Goal: Find specific page/section: Find specific page/section

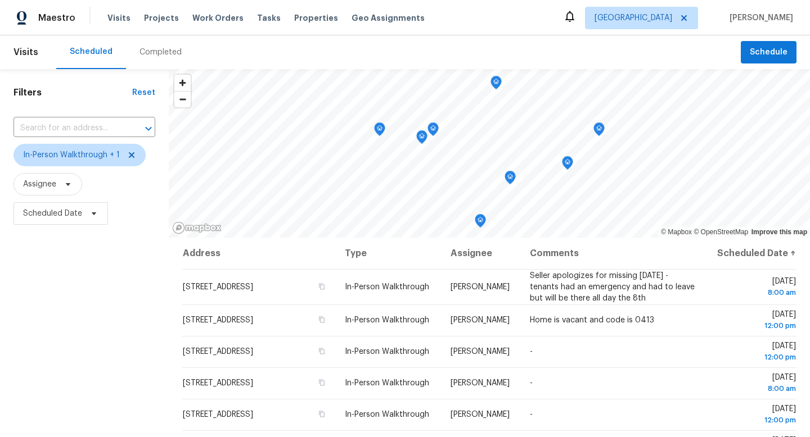
scroll to position [116, 0]
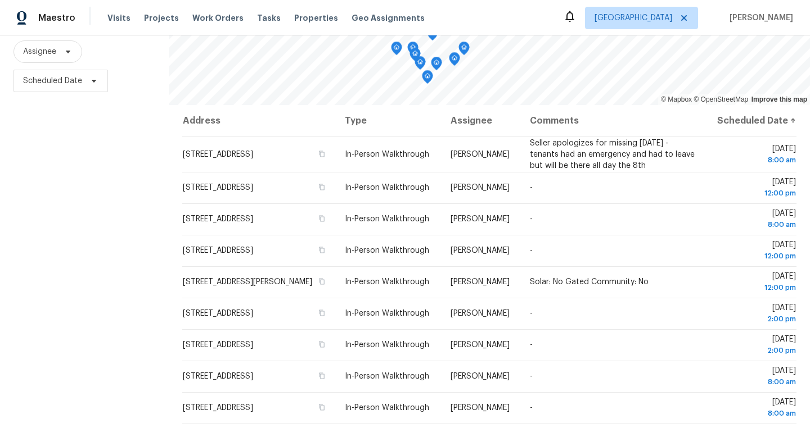
scroll to position [150, 0]
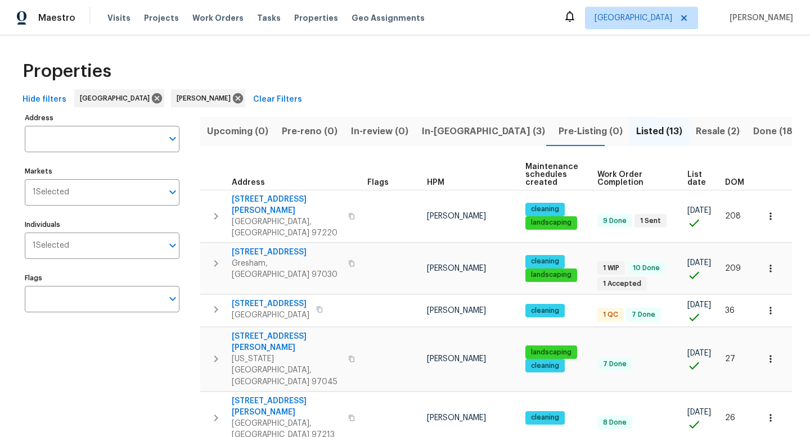
scroll to position [156, 0]
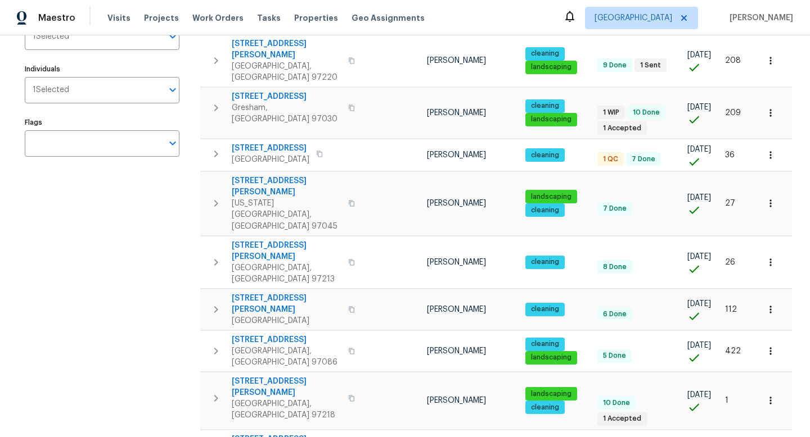
click at [53, 217] on div "Address Address Markets 1 Selected Markets Individuals 1 Selected Individuals F…" at bounding box center [109, 316] width 169 height 725
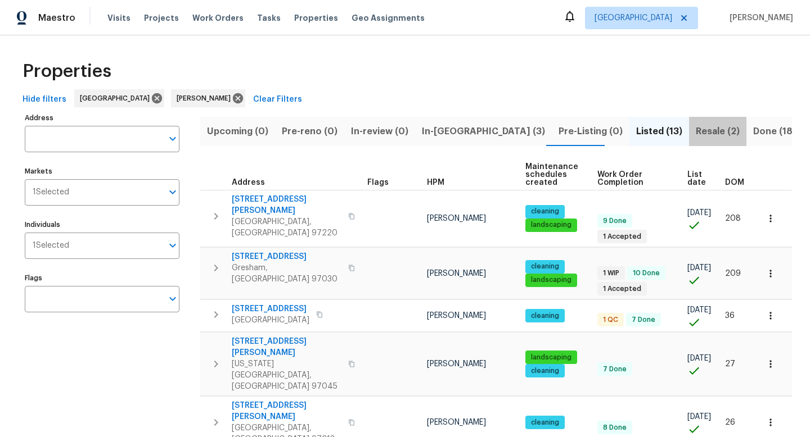
click at [696, 132] on span "Resale (2)" at bounding box center [718, 132] width 44 height 16
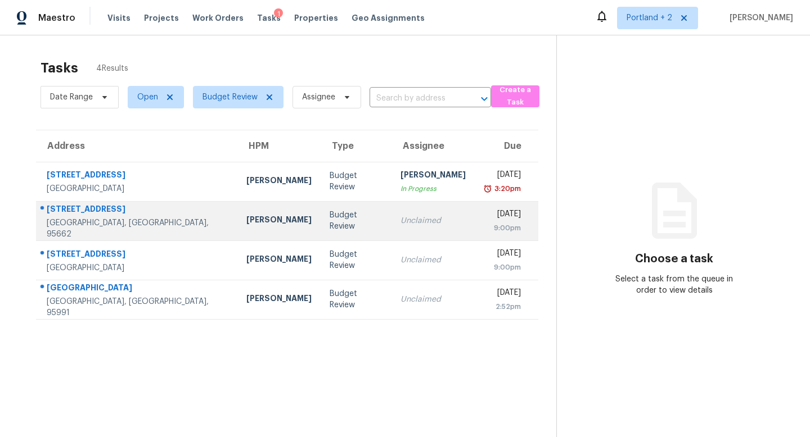
click at [137, 225] on div "[GEOGRAPHIC_DATA], [GEOGRAPHIC_DATA], 95662" at bounding box center [138, 229] width 182 height 22
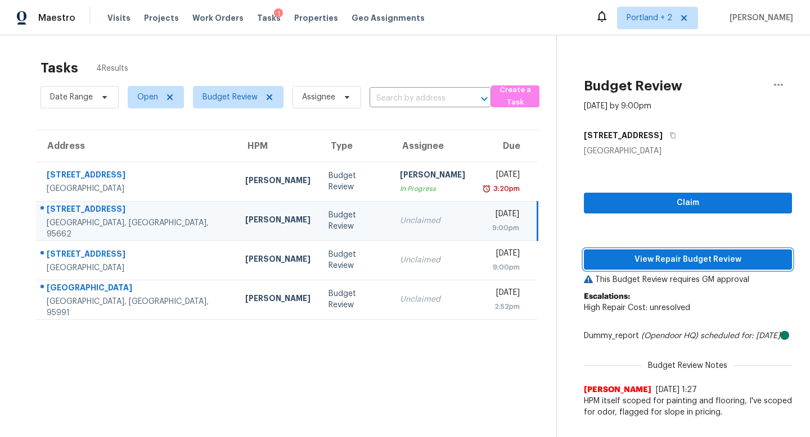
click at [744, 261] on span "View Repair Budget Review" at bounding box center [688, 260] width 190 height 14
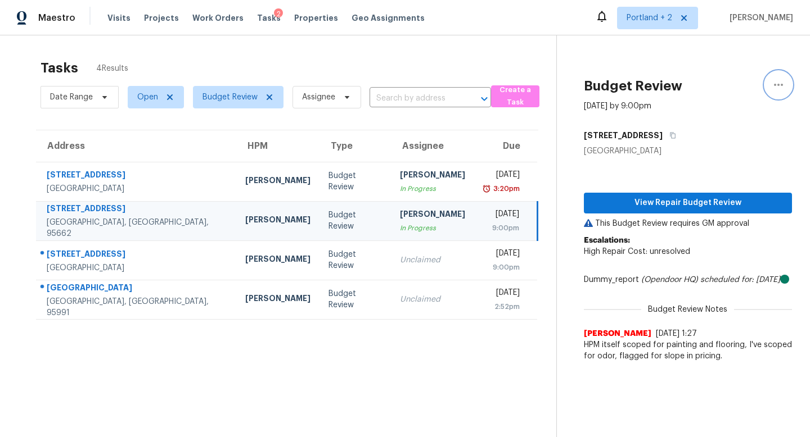
click at [773, 80] on icon "button" at bounding box center [777, 84] width 13 height 13
click at [725, 85] on div "Unclaim this task" at bounding box center [714, 87] width 88 height 11
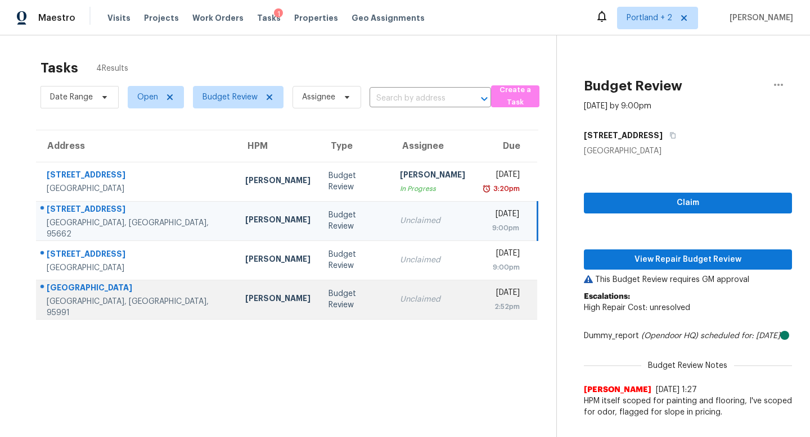
click at [245, 303] on div "Toni Little" at bounding box center [277, 300] width 65 height 14
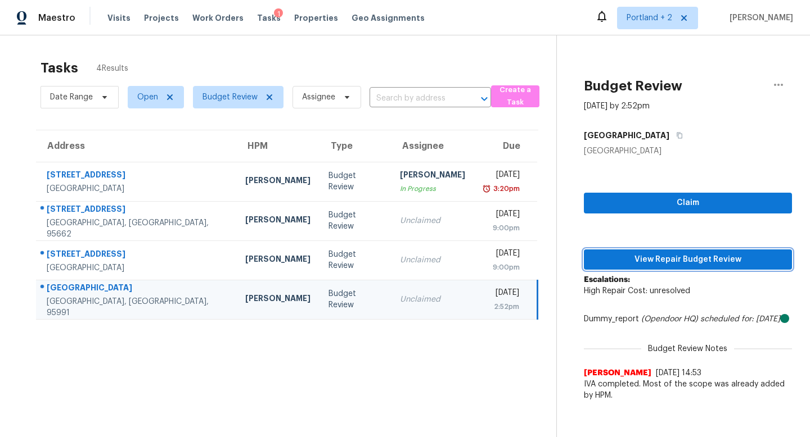
click at [703, 265] on span "View Repair Budget Review" at bounding box center [688, 260] width 190 height 14
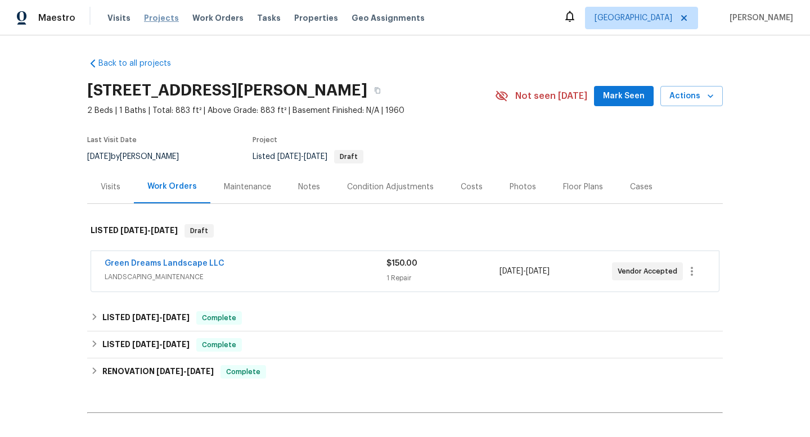
click at [157, 19] on span "Projects" at bounding box center [161, 17] width 35 height 11
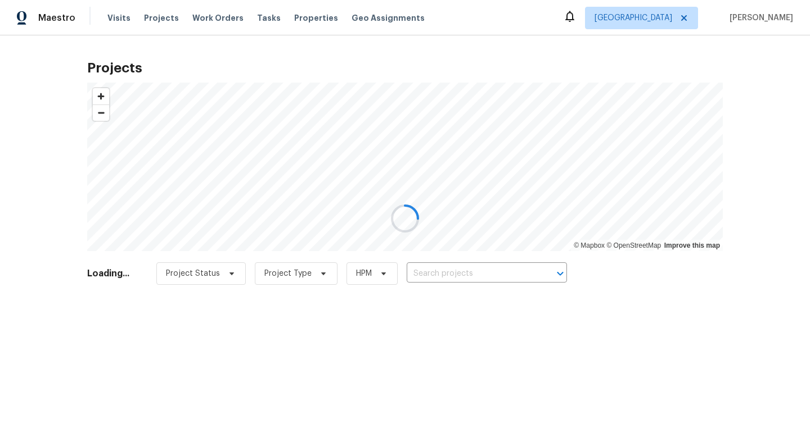
click at [108, 15] on div at bounding box center [405, 218] width 810 height 437
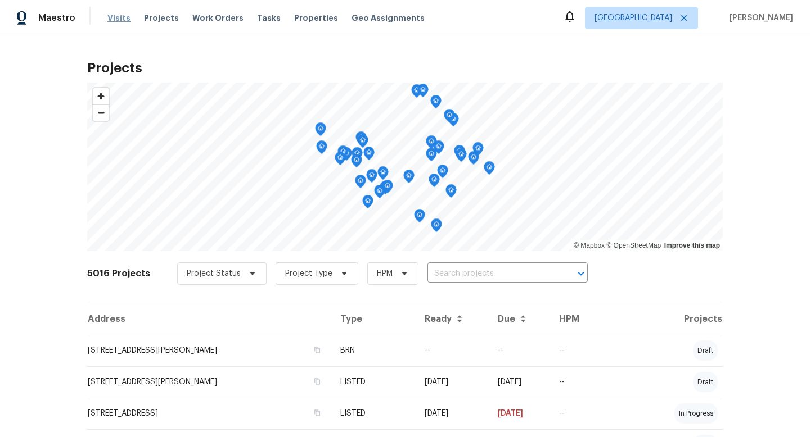
click at [121, 19] on span "Visits" at bounding box center [118, 17] width 23 height 11
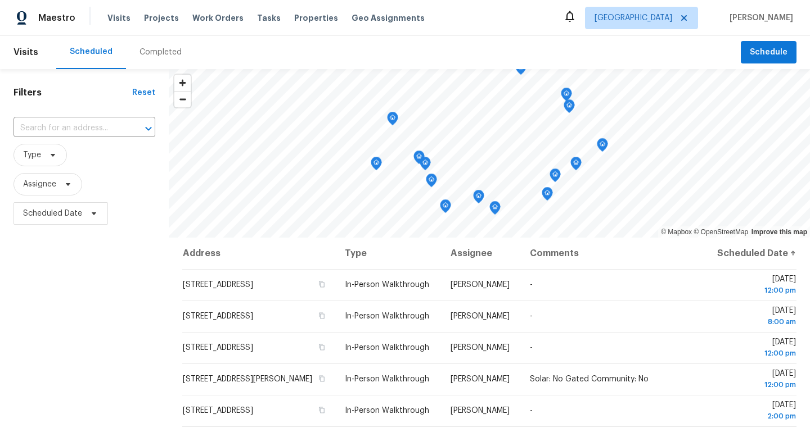
click at [155, 55] on div "Completed" at bounding box center [160, 52] width 42 height 11
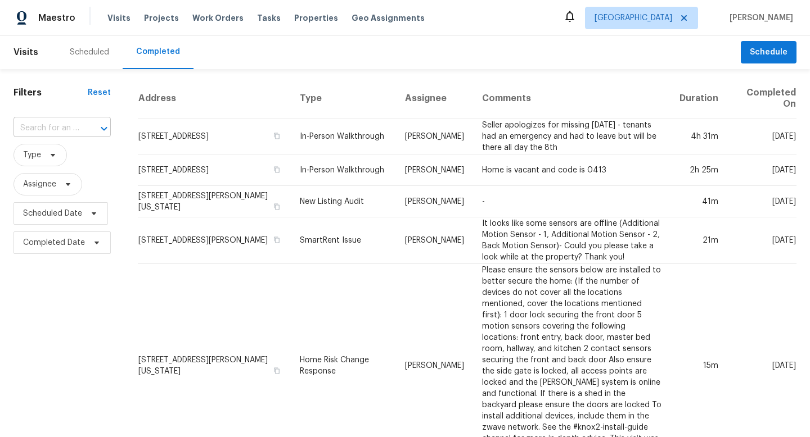
click at [82, 128] on div at bounding box center [96, 129] width 29 height 16
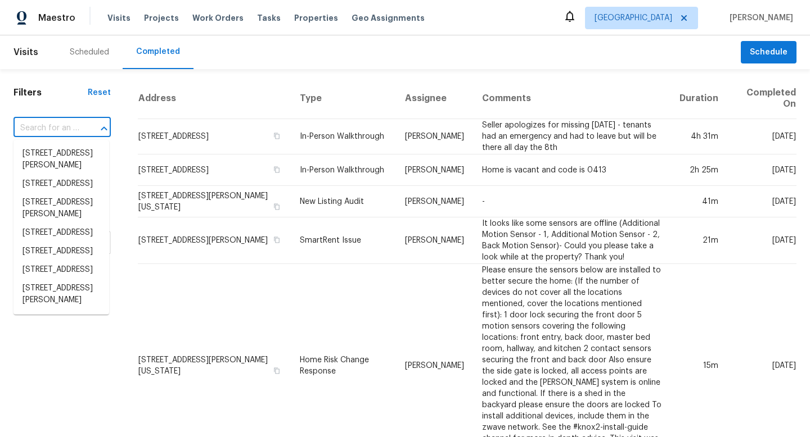
paste input "1172 Willow Creek Dr, Yuba City, CA 95991"
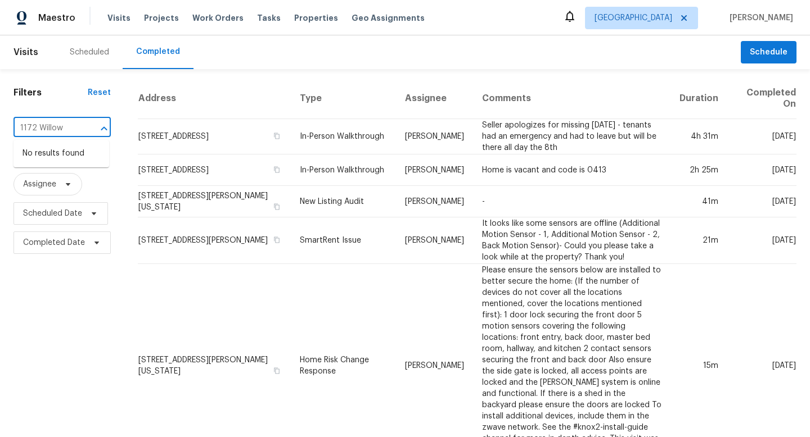
type input "1172 Willow"
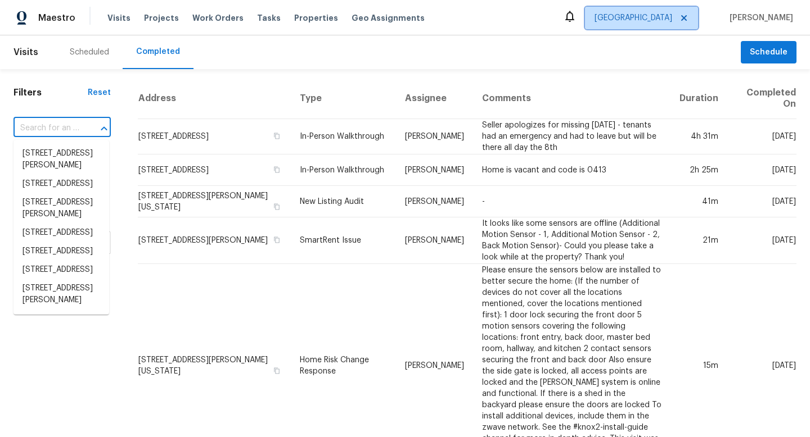
click at [659, 22] on span "Portland" at bounding box center [633, 17] width 78 height 11
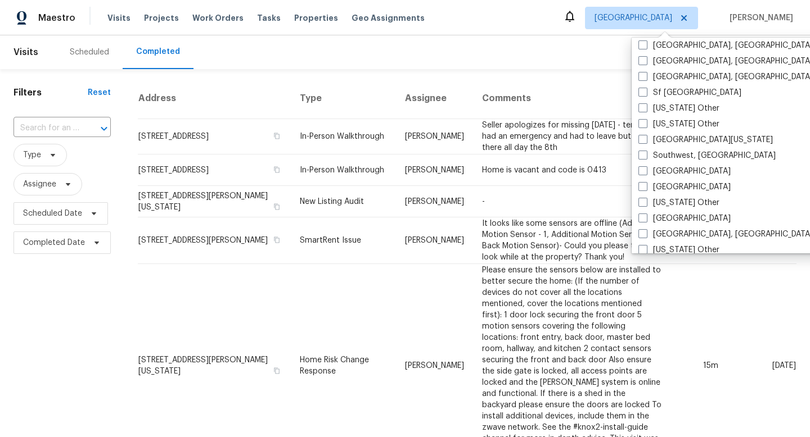
scroll to position [1530, 0]
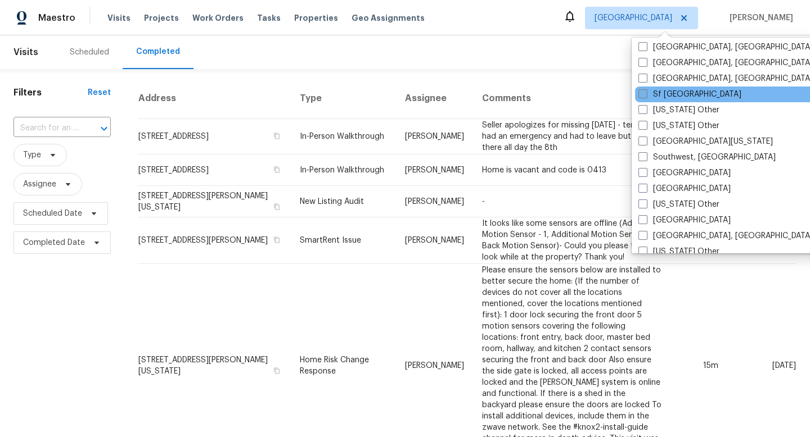
click at [655, 95] on label "Sf Bay Area" at bounding box center [689, 94] width 103 height 11
click at [645, 95] on input "Sf Bay Area" at bounding box center [641, 92] width 7 height 7
checkbox input "true"
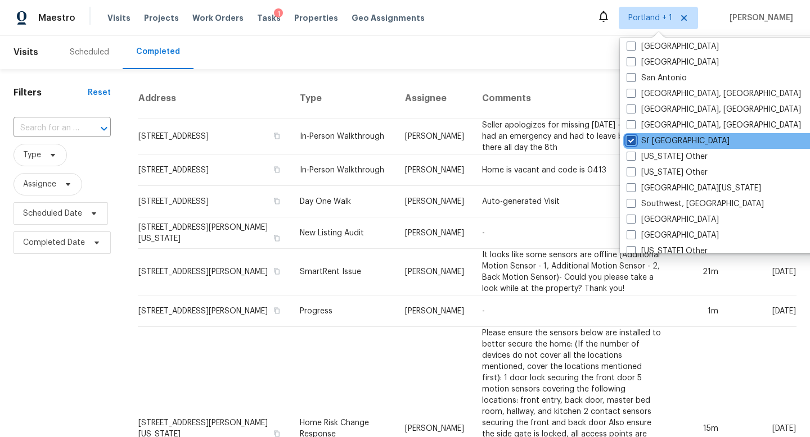
scroll to position [1480, 0]
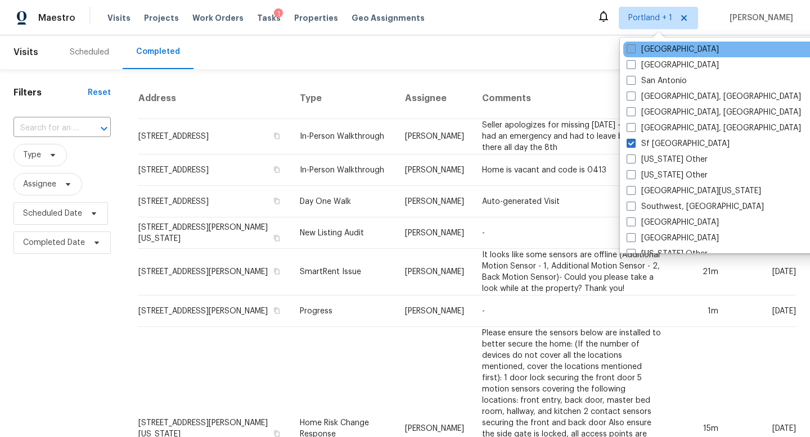
click at [645, 49] on label "Sacramento" at bounding box center [672, 49] width 92 height 11
click at [634, 49] on input "Sacramento" at bounding box center [629, 47] width 7 height 7
checkbox input "true"
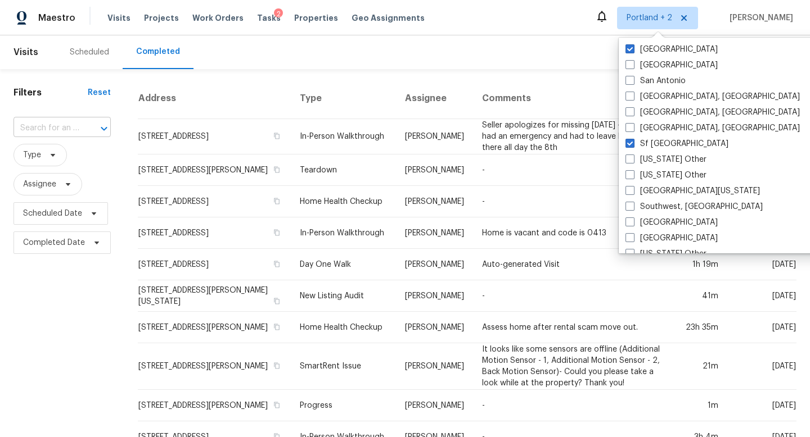
click at [53, 128] on input "text" at bounding box center [46, 128] width 66 height 17
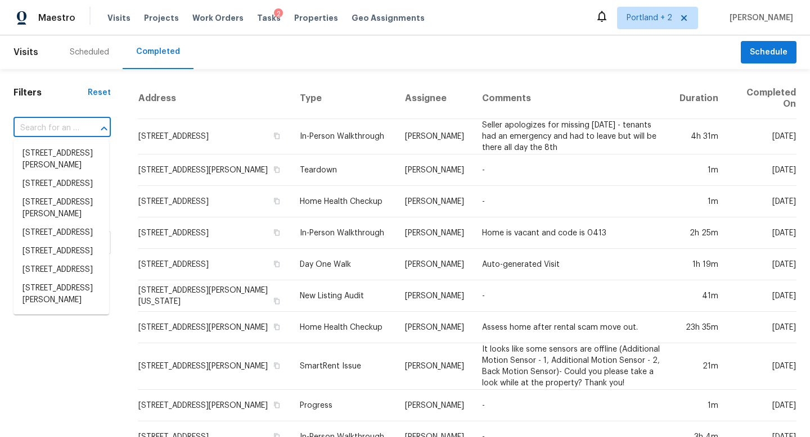
paste input "1172 Willow Creek Dr, Yuba City, CA 95991"
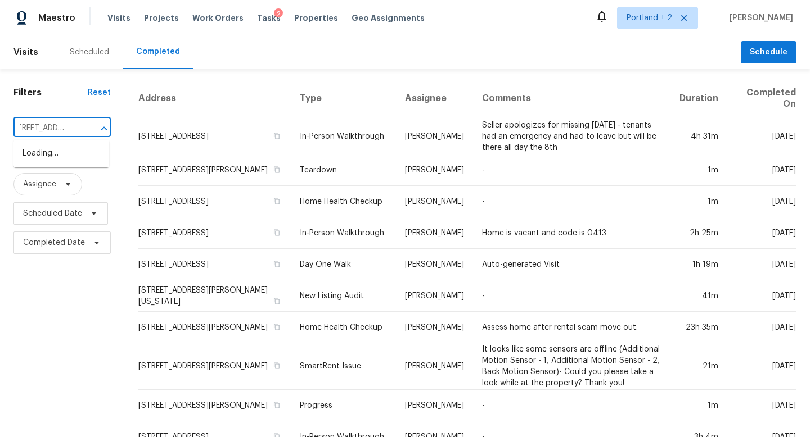
type input "1172 Willow Creek Dr, Yuba City, CA 95991"
click at [78, 163] on li "1172 Willow Creek Dr, Yuba City, CA 95991" at bounding box center [61, 154] width 96 height 19
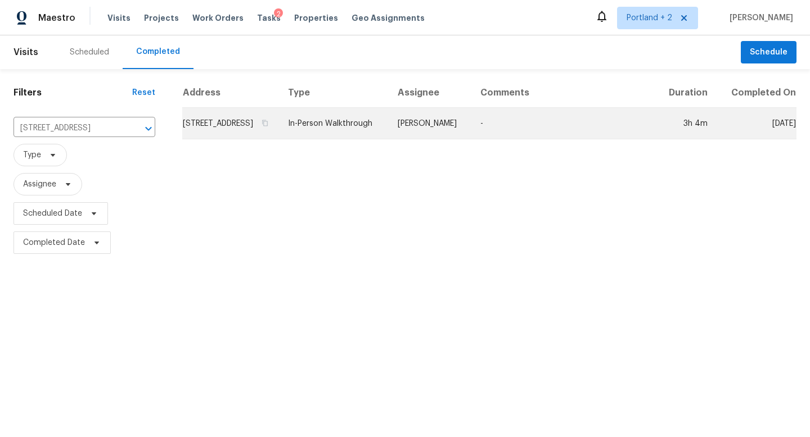
click at [279, 134] on td "1172 Willow Creek Dr, Yuba City, CA 95991" at bounding box center [230, 123] width 97 height 31
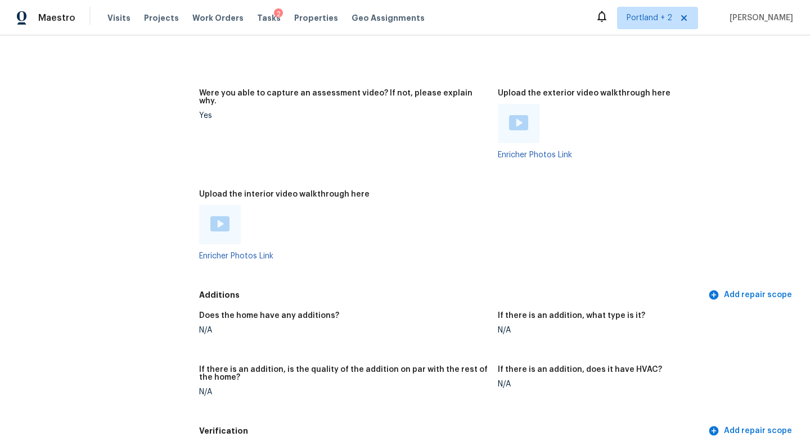
scroll to position [2136, 0]
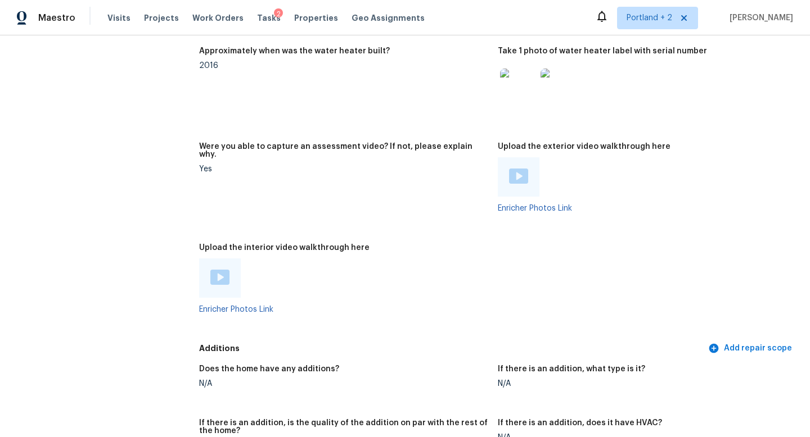
click at [543, 157] on div at bounding box center [522, 176] width 48 height 39
click at [520, 169] on img at bounding box center [518, 176] width 19 height 15
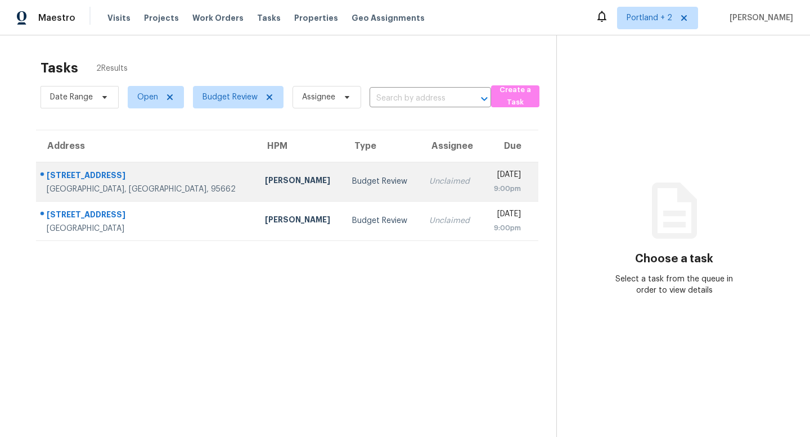
click at [352, 185] on div "Budget Review" at bounding box center [381, 181] width 59 height 11
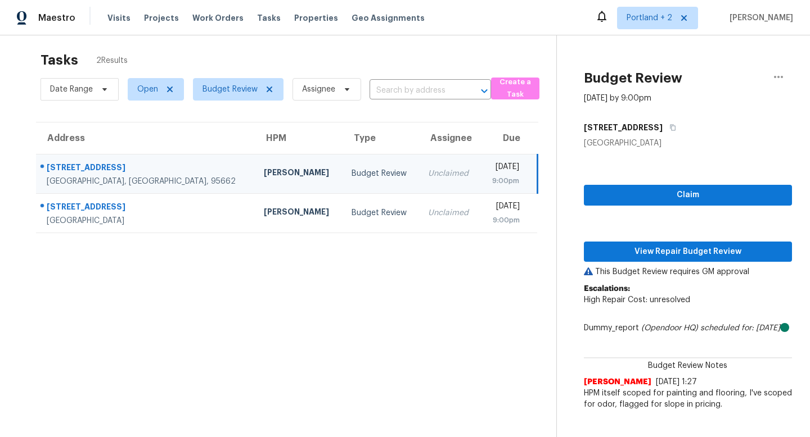
scroll to position [10, 0]
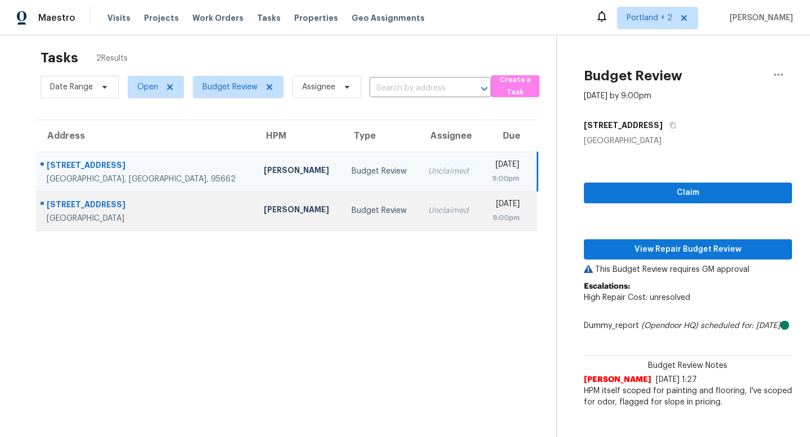
click at [419, 220] on td "Unclaimed" at bounding box center [449, 210] width 61 height 39
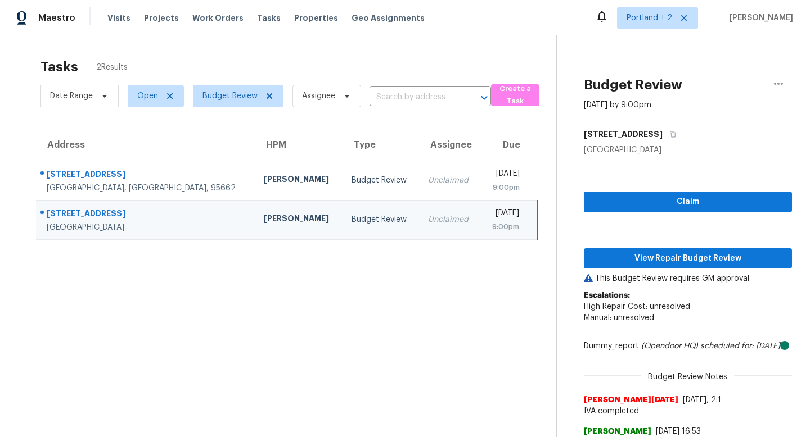
scroll to position [0, 0]
